Goal: Find specific page/section

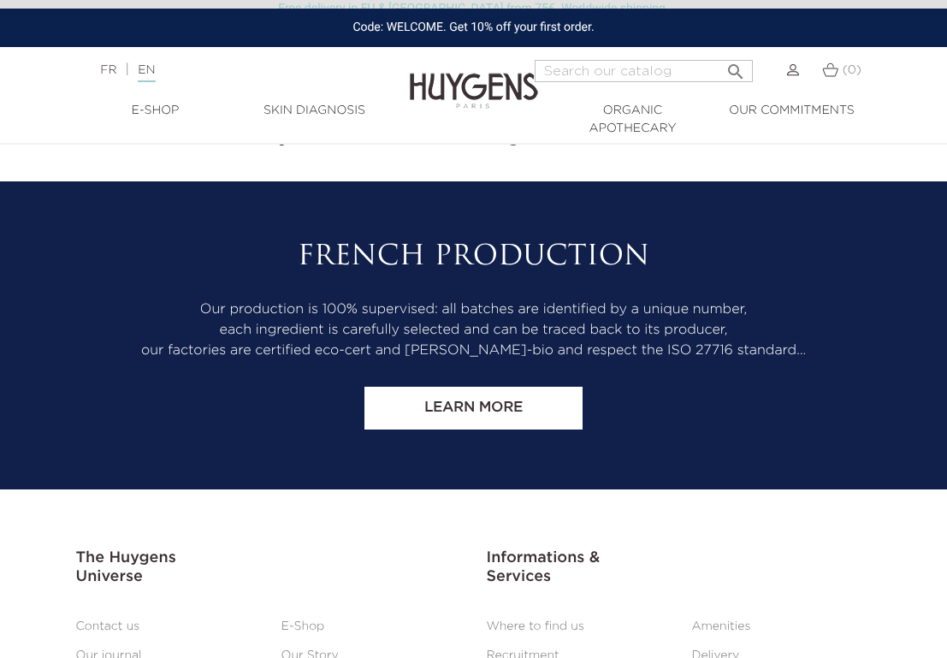
scroll to position [6858, 0]
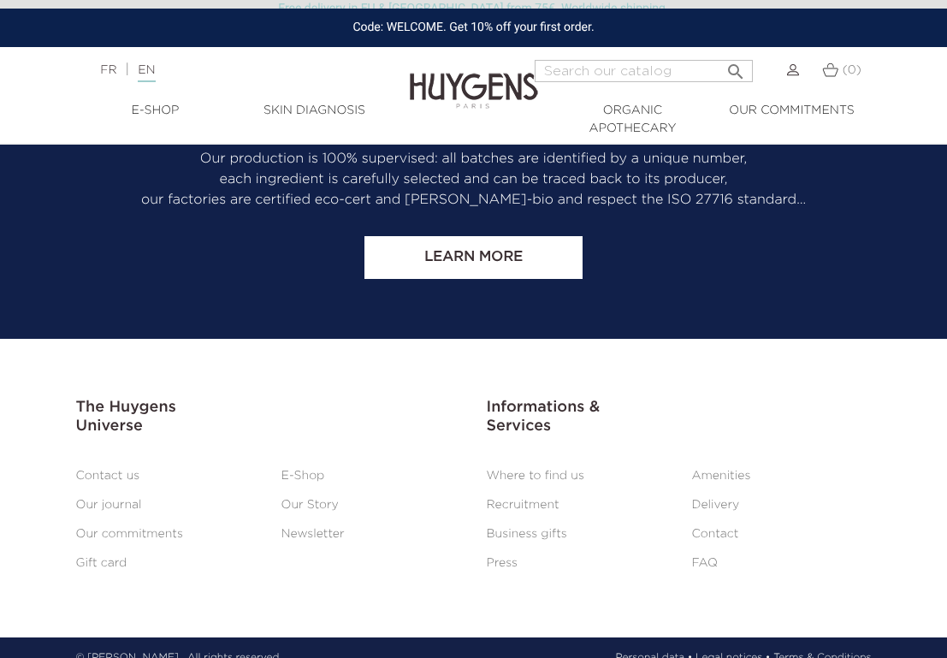
click at [550, 470] on link "Where to find us" at bounding box center [536, 476] width 98 height 12
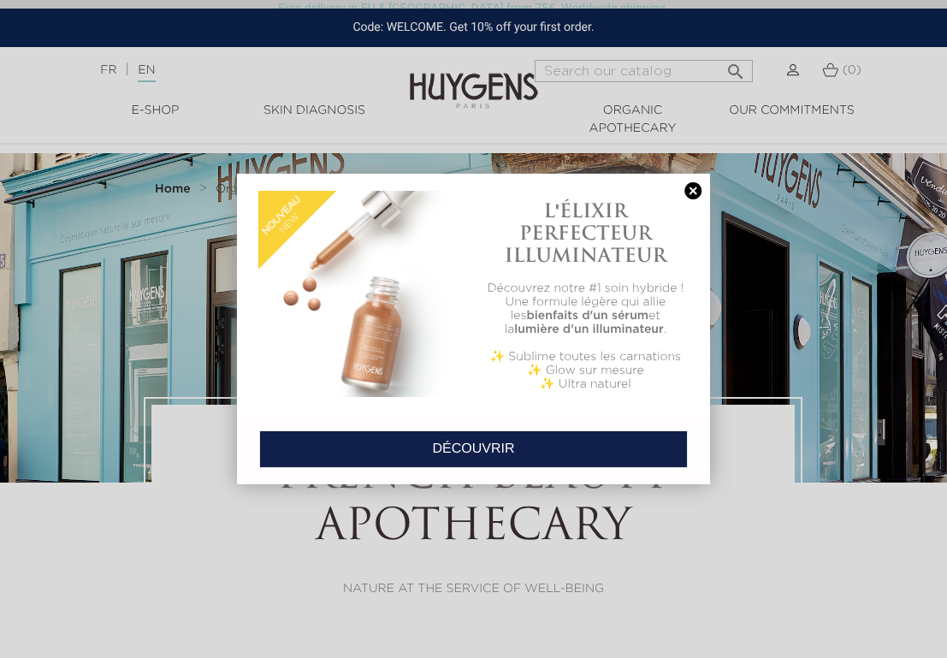
select select "FR"
click at [691, 191] on link at bounding box center [693, 191] width 24 height 18
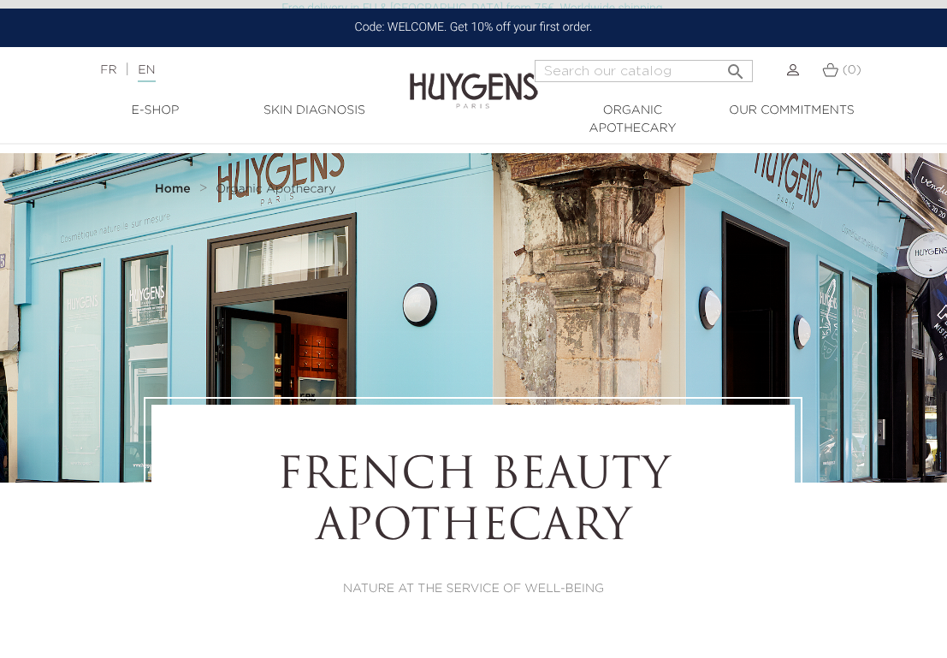
scroll to position [3053, 0]
